Goal: Information Seeking & Learning: Understand process/instructions

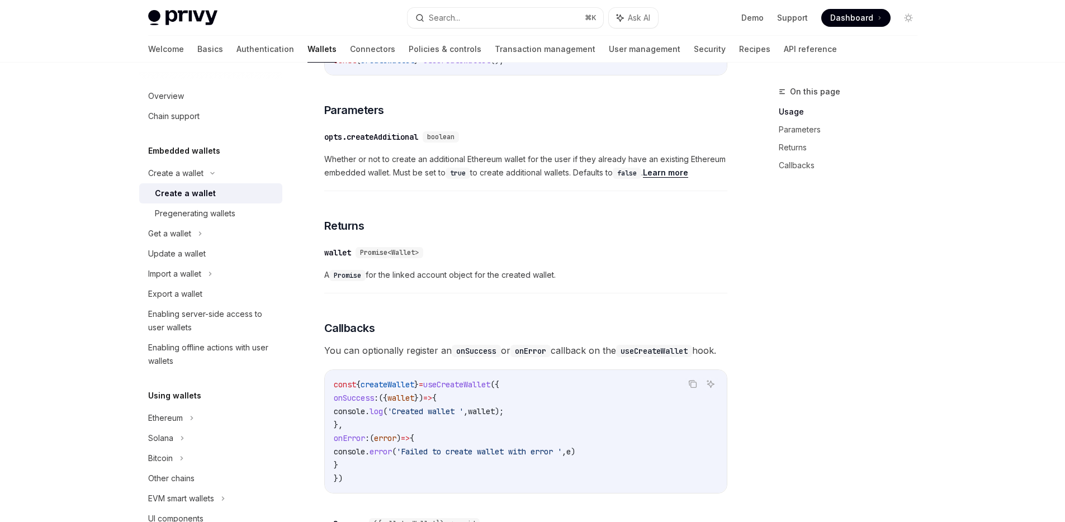
scroll to position [545, 0]
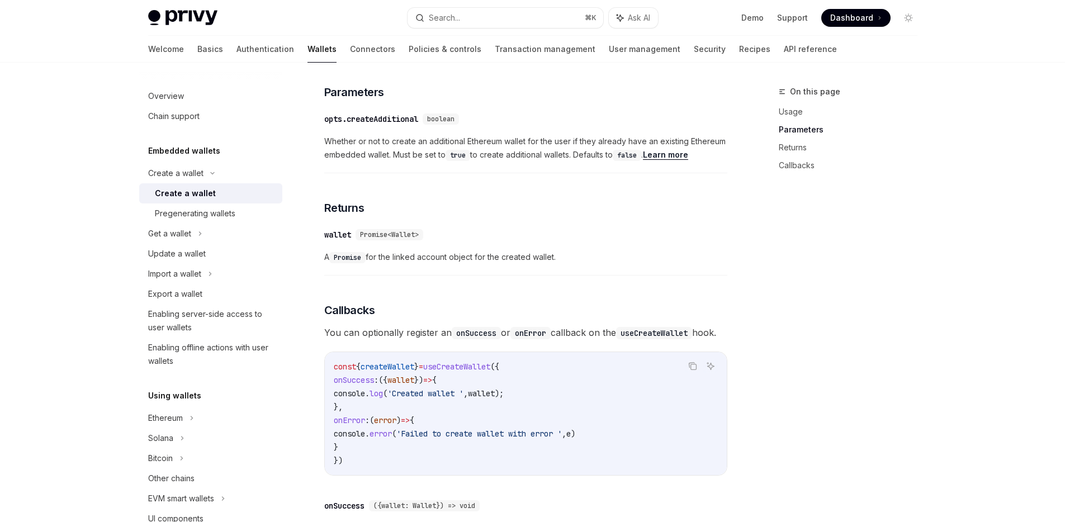
click at [676, 153] on link "Learn more" at bounding box center [665, 155] width 45 height 10
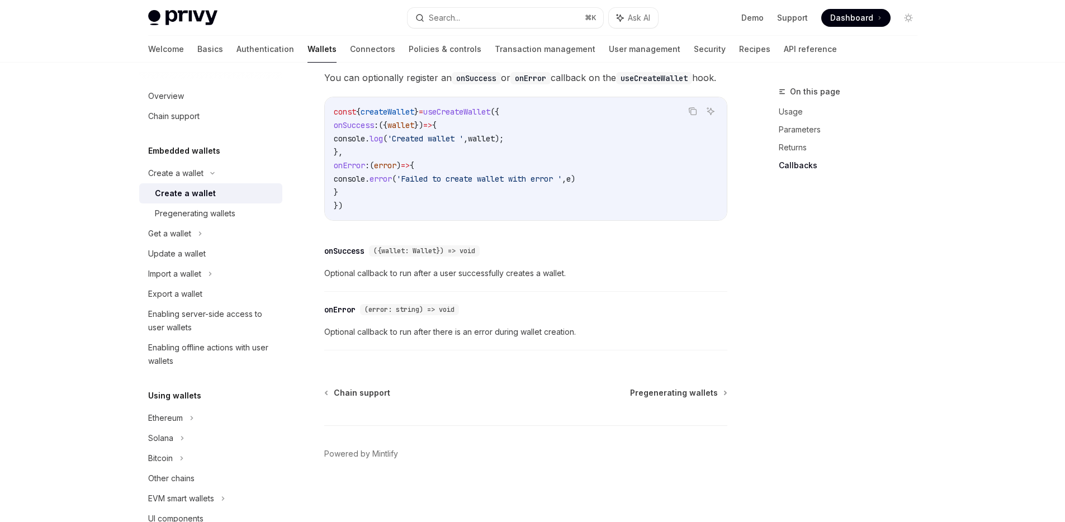
scroll to position [816, 0]
click at [200, 230] on icon at bounding box center [200, 233] width 4 height 13
type textarea "*"
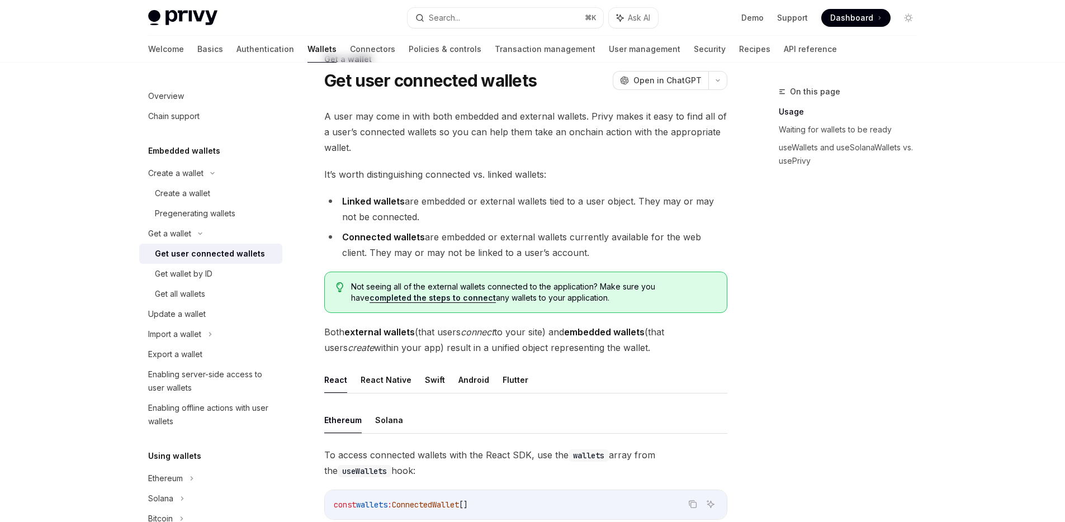
scroll to position [67, 0]
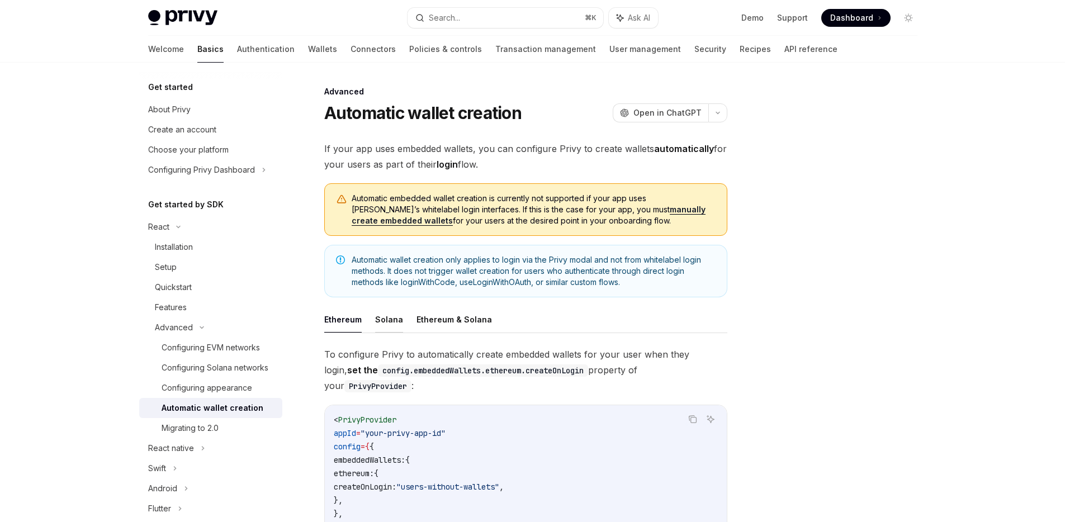
click at [389, 319] on button "Solana" at bounding box center [389, 319] width 28 height 26
type textarea "*"
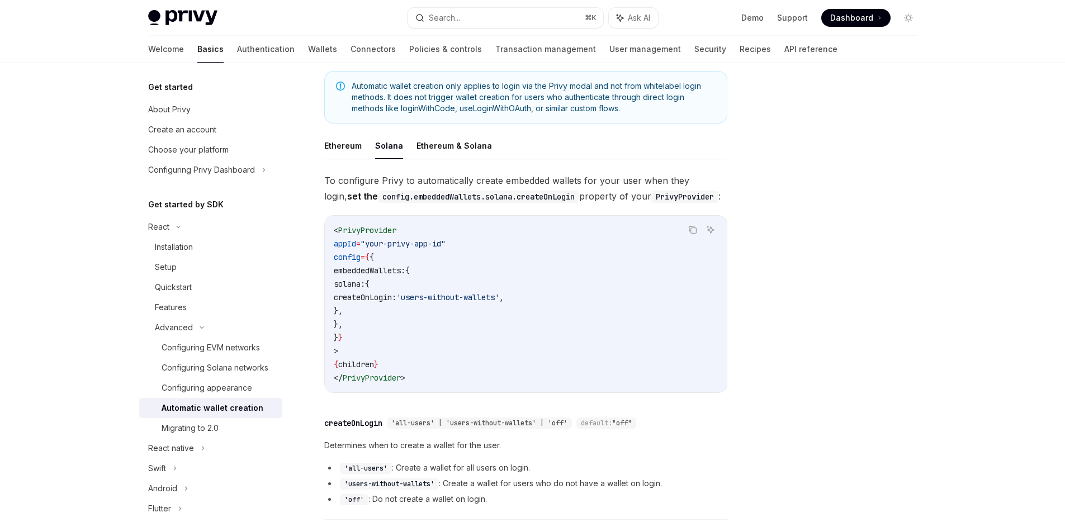
scroll to position [193, 0]
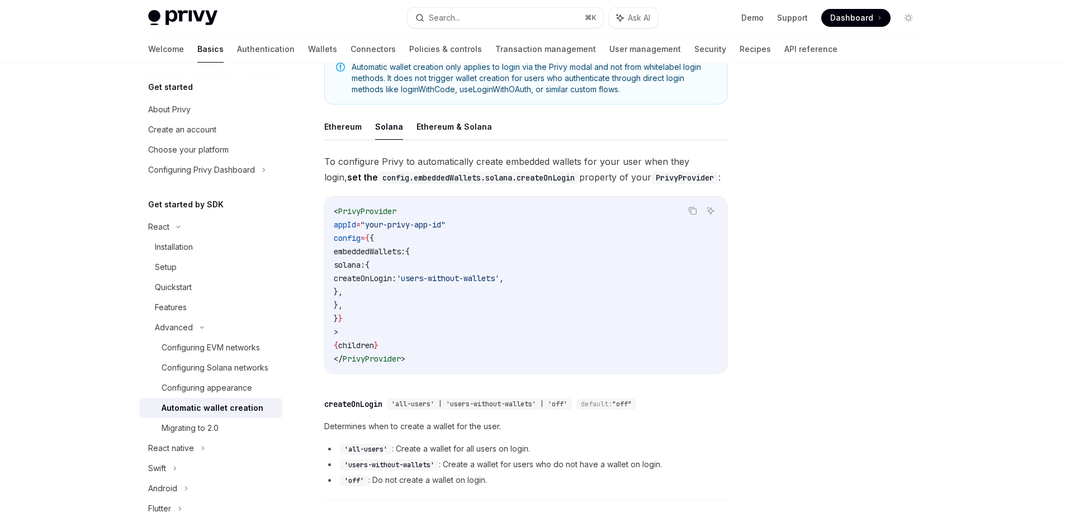
click at [396, 277] on span "createOnLogin:" at bounding box center [365, 278] width 63 height 10
copy span "createOnLogin"
